Goal: Navigation & Orientation: Find specific page/section

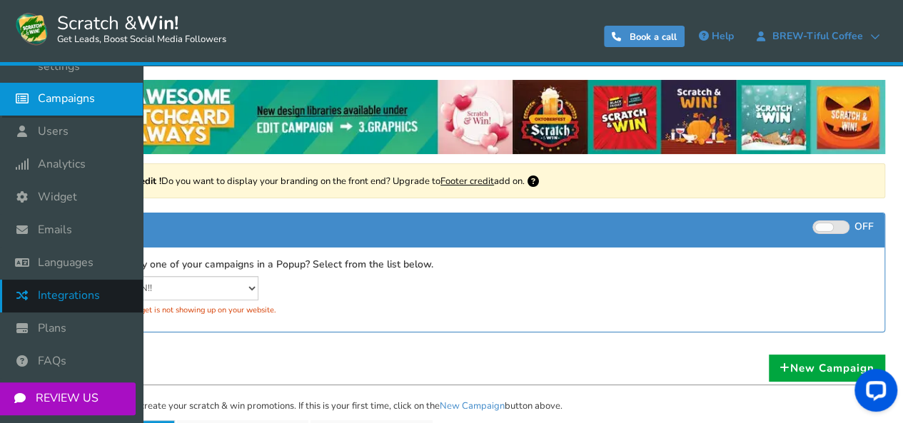
click at [34, 329] on icon at bounding box center [25, 328] width 27 height 31
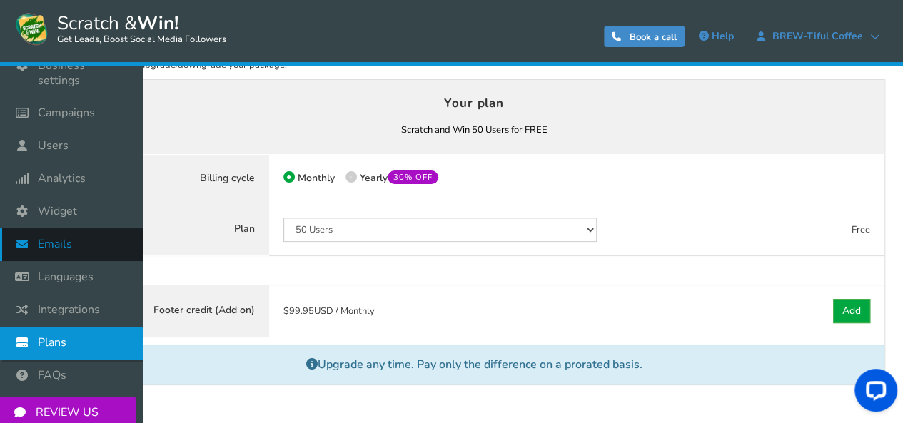
scroll to position [86, 0]
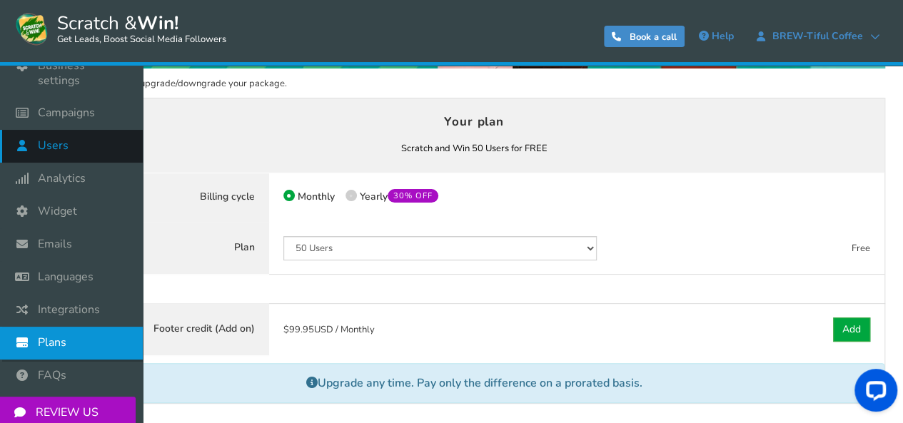
click at [62, 149] on span "Users" at bounding box center [53, 145] width 31 height 15
